Goal: Task Accomplishment & Management: Manage account settings

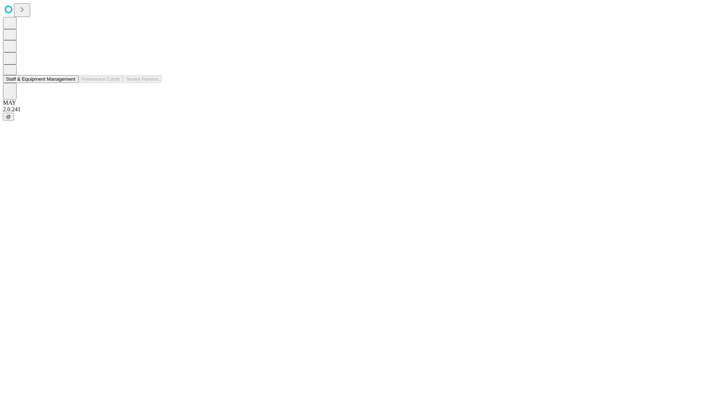
click at [70, 83] on button "Staff & Equipment Management" at bounding box center [40, 79] width 75 height 8
